Goal: Information Seeking & Learning: Check status

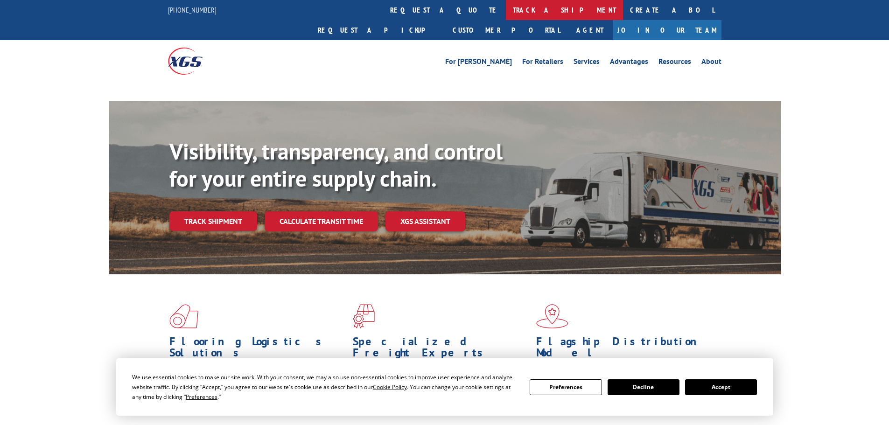
click at [506, 10] on link "track a shipment" at bounding box center [564, 10] width 117 height 20
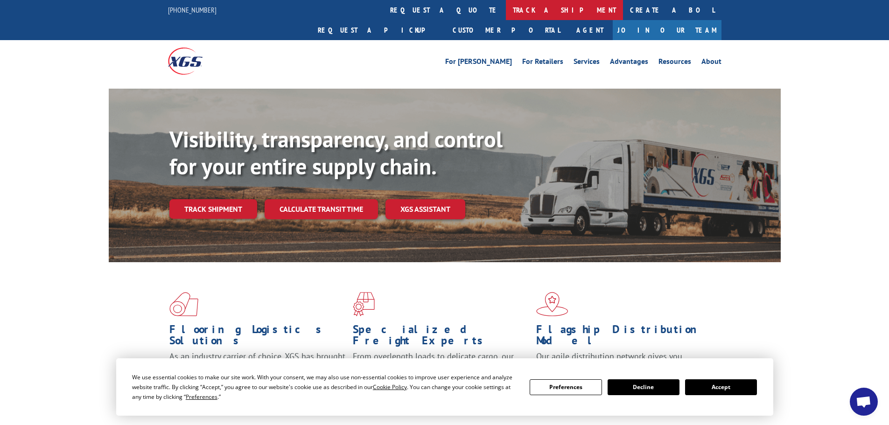
click at [506, 7] on link "track a shipment" at bounding box center [564, 10] width 117 height 20
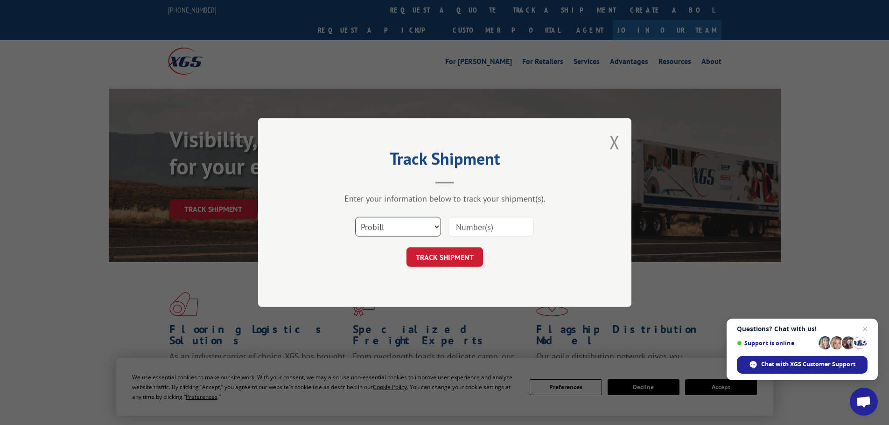
click at [399, 230] on select "Select category... Probill BOL PO" at bounding box center [398, 227] width 86 height 20
select select "bol"
click at [355, 217] on select "Select category... Probill BOL PO" at bounding box center [398, 227] width 86 height 20
click at [470, 227] on input at bounding box center [491, 227] width 86 height 20
paste input "7035195"
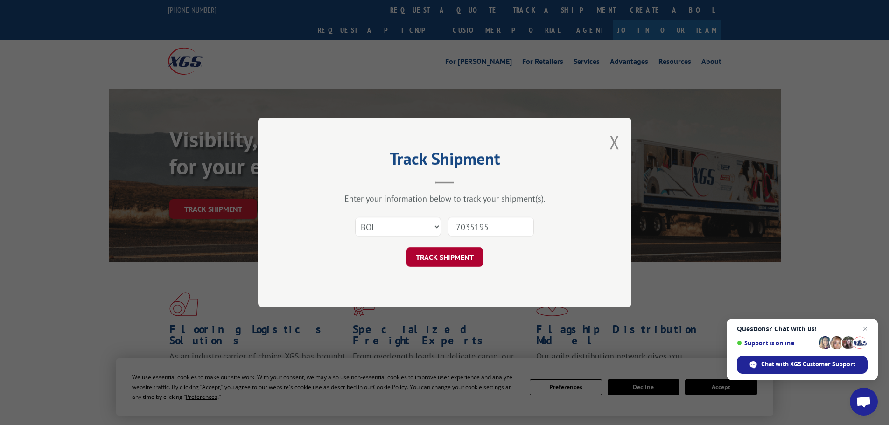
type input "7035195"
click at [453, 255] on button "TRACK SHIPMENT" at bounding box center [445, 257] width 77 height 20
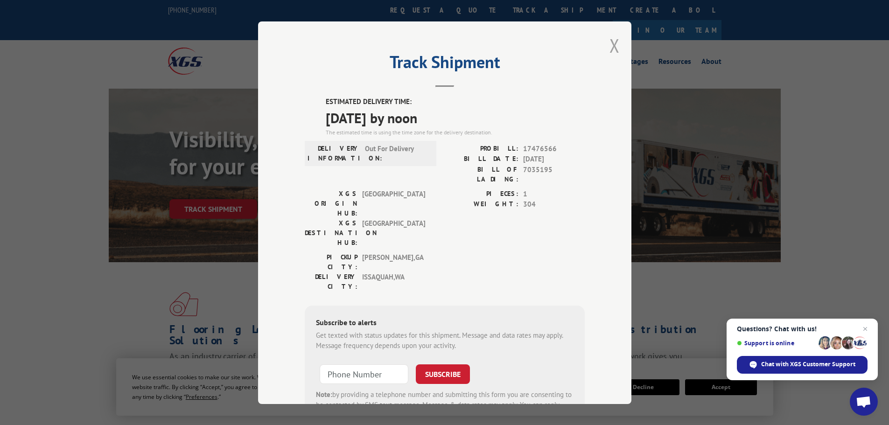
click at [611, 47] on button "Close modal" at bounding box center [615, 45] width 10 height 25
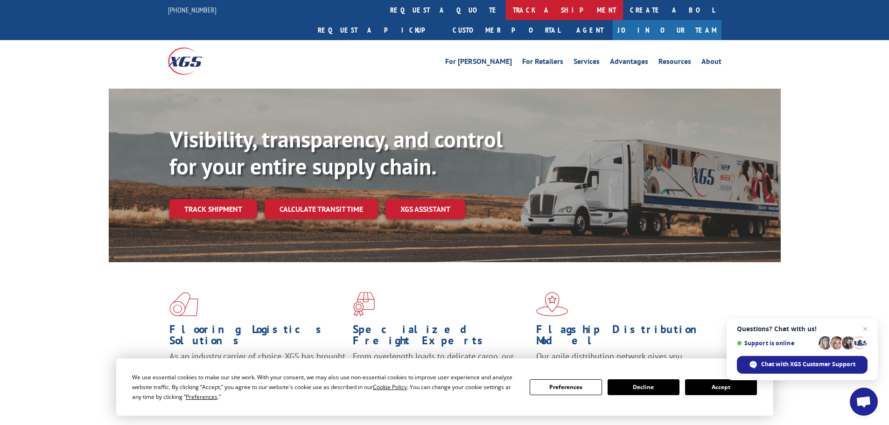
click at [506, 11] on link "track a shipment" at bounding box center [564, 10] width 117 height 20
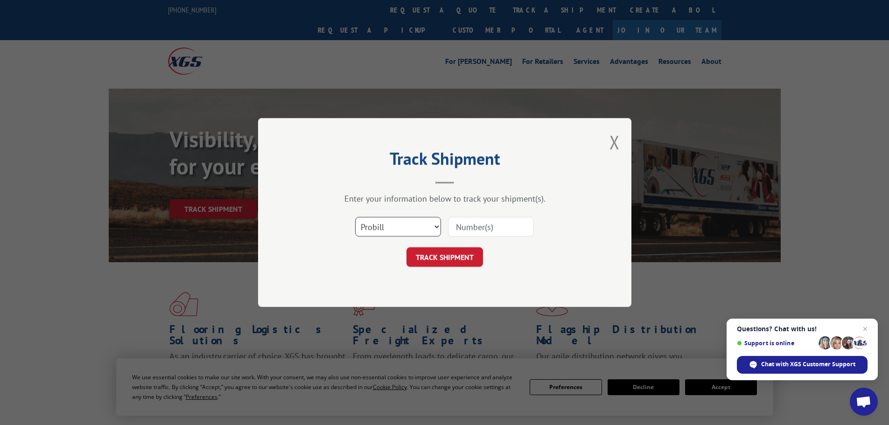
click at [397, 230] on select "Select category... Probill BOL PO" at bounding box center [398, 227] width 86 height 20
select select "bol"
click at [355, 217] on select "Select category... Probill BOL PO" at bounding box center [398, 227] width 86 height 20
click at [456, 227] on input at bounding box center [491, 227] width 86 height 20
paste input "5460523"
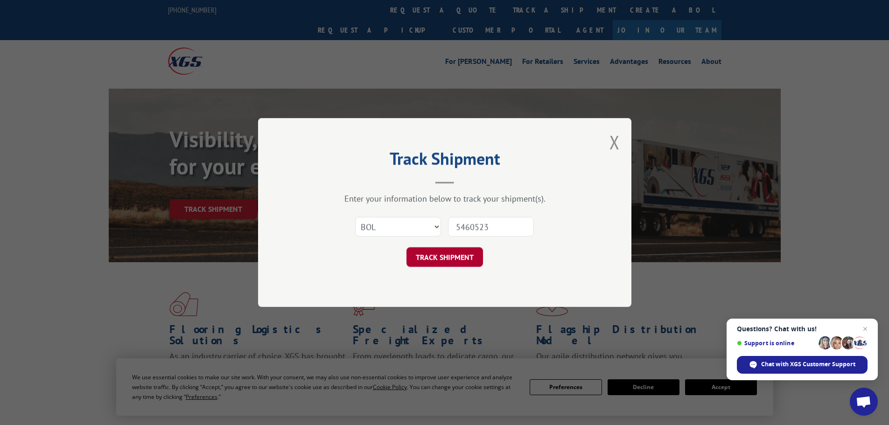
type input "5460523"
click at [453, 254] on button "TRACK SHIPMENT" at bounding box center [445, 257] width 77 height 20
